Goal: Task Accomplishment & Management: Manage account settings

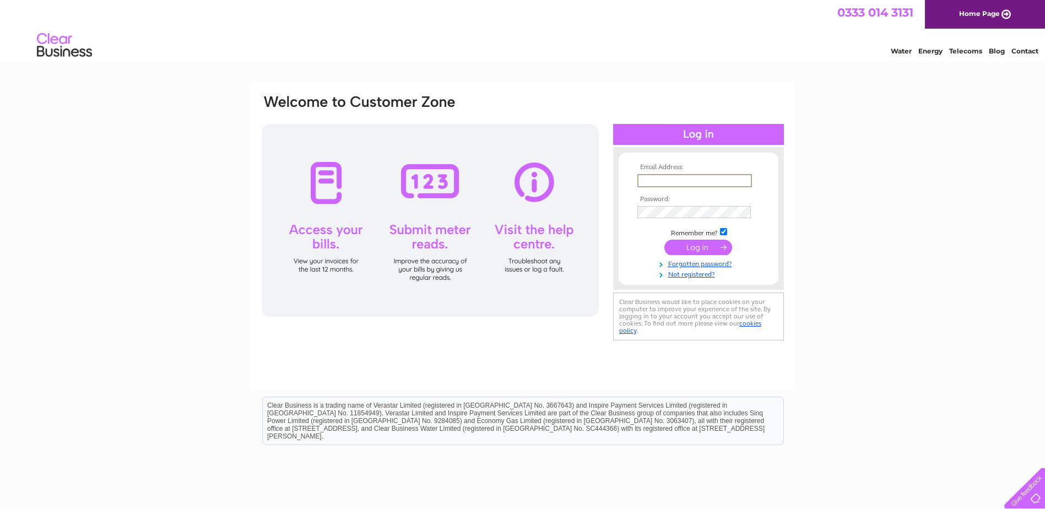
click at [661, 176] on input "text" at bounding box center [695, 180] width 115 height 13
type input "robert.gordon@langstane.co.uk"
click at [665, 240] on input "submit" at bounding box center [699, 247] width 68 height 15
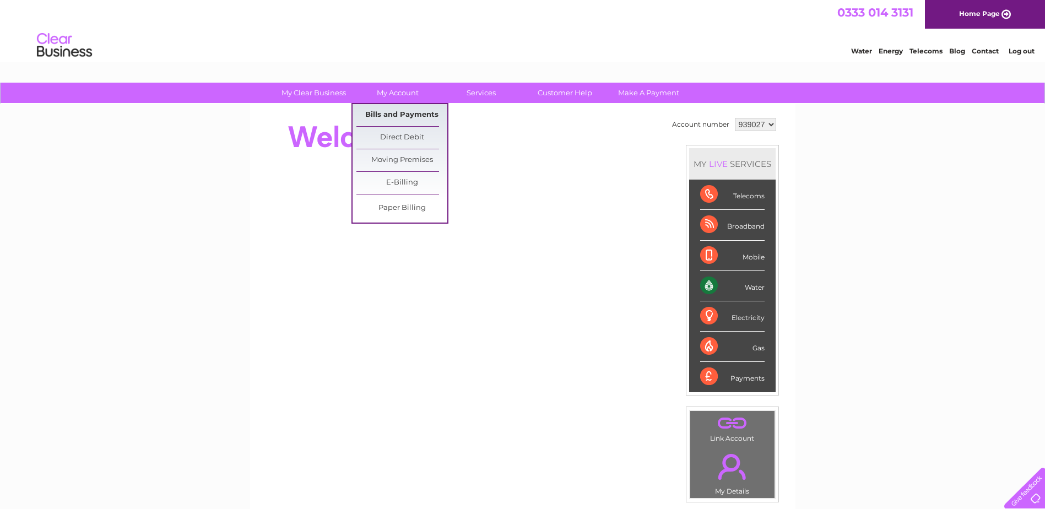
click at [401, 111] on link "Bills and Payments" at bounding box center [402, 115] width 91 height 22
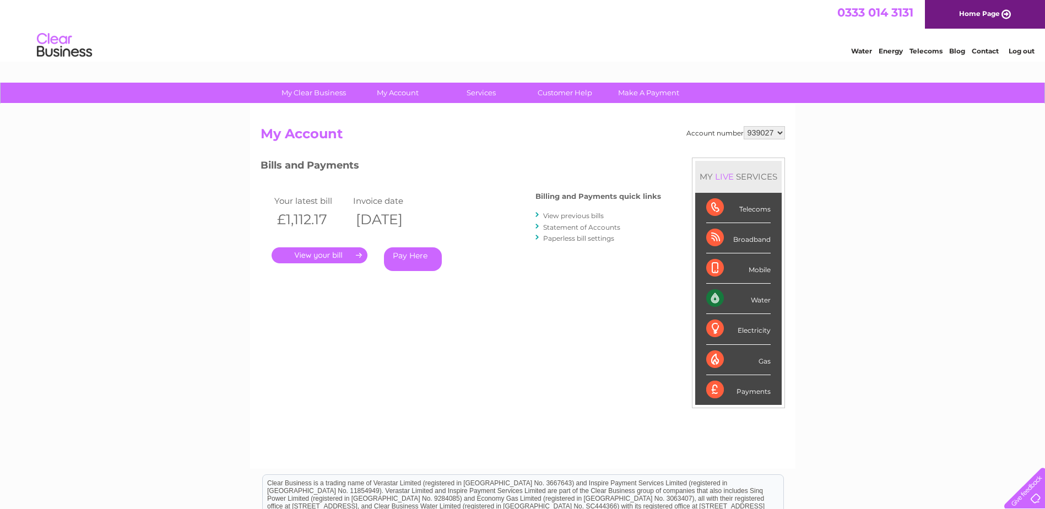
click at [323, 255] on link "." at bounding box center [320, 255] width 96 height 16
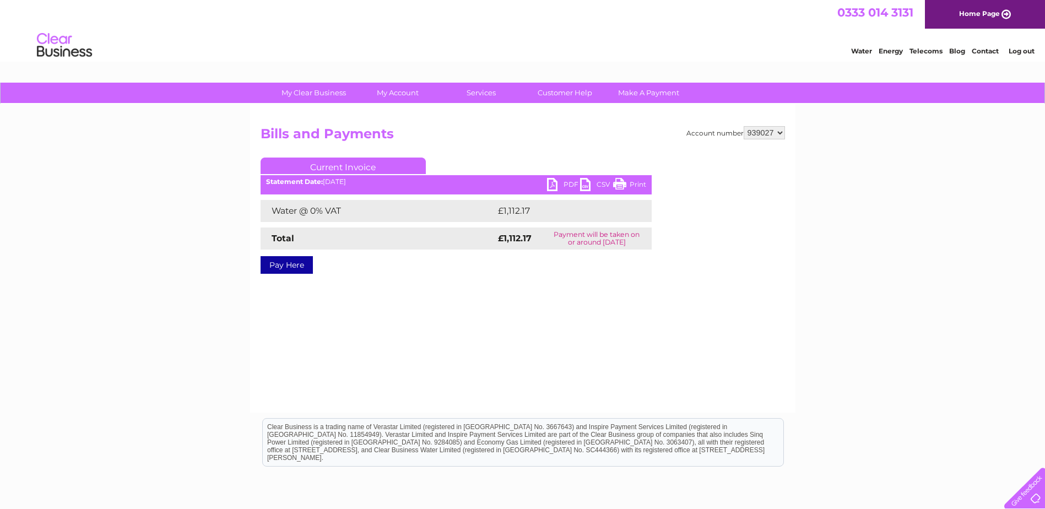
click at [555, 180] on link "PDF" at bounding box center [563, 186] width 33 height 16
